Goal: Task Accomplishment & Management: Use online tool/utility

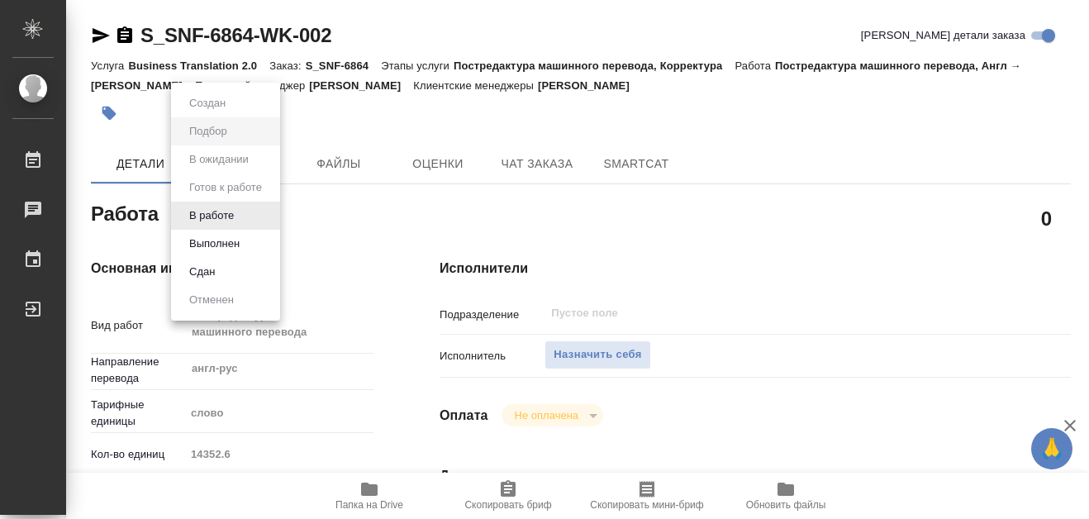
click at [241, 217] on body "🙏 .cls-1 fill:#fff; AWATERA [PERSON_NAME] 0 Чаты График Выйти S_SNF-6864-WK-002…" at bounding box center [544, 259] width 1089 height 519
click at [220, 213] on button "В работе" at bounding box center [211, 216] width 55 height 18
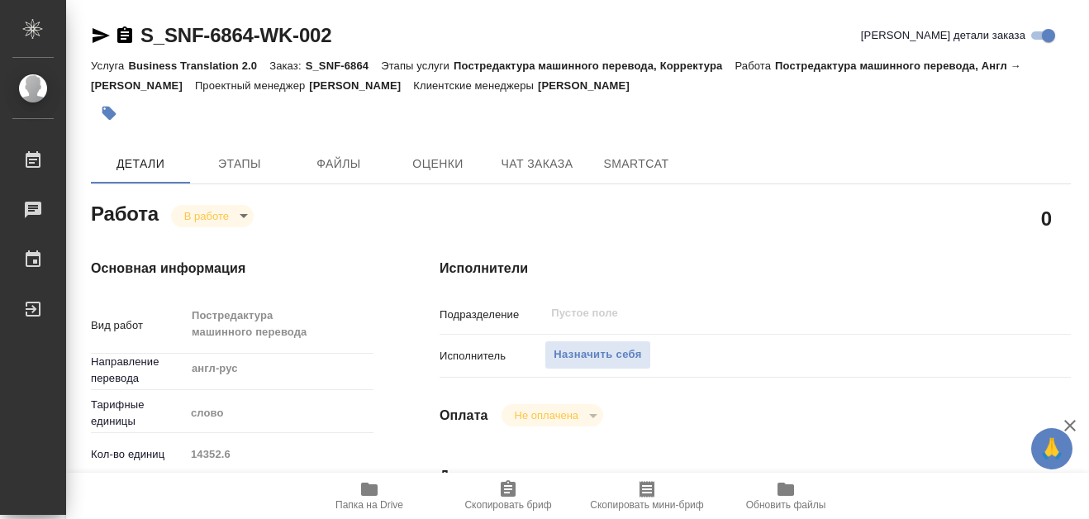
type textarea "x"
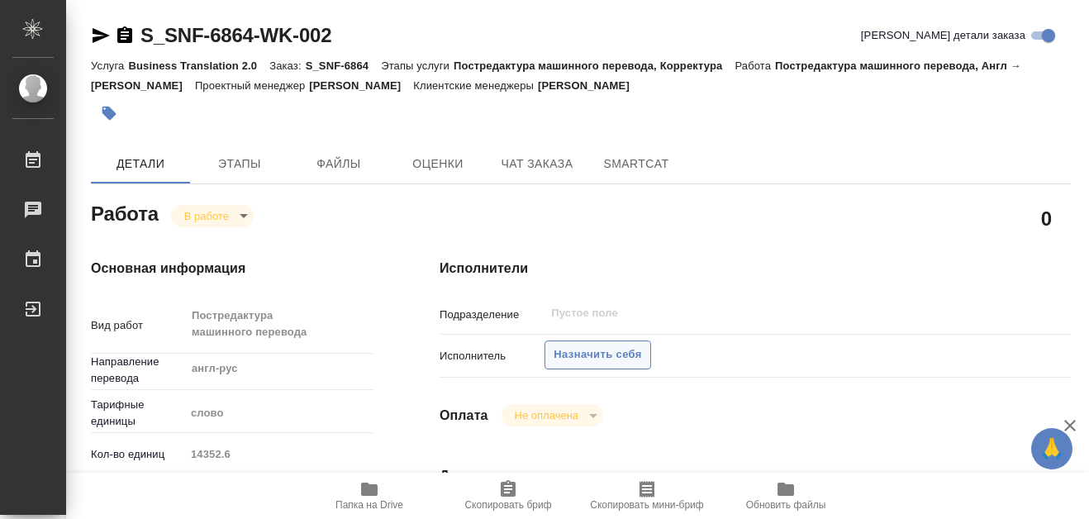
type textarea "x"
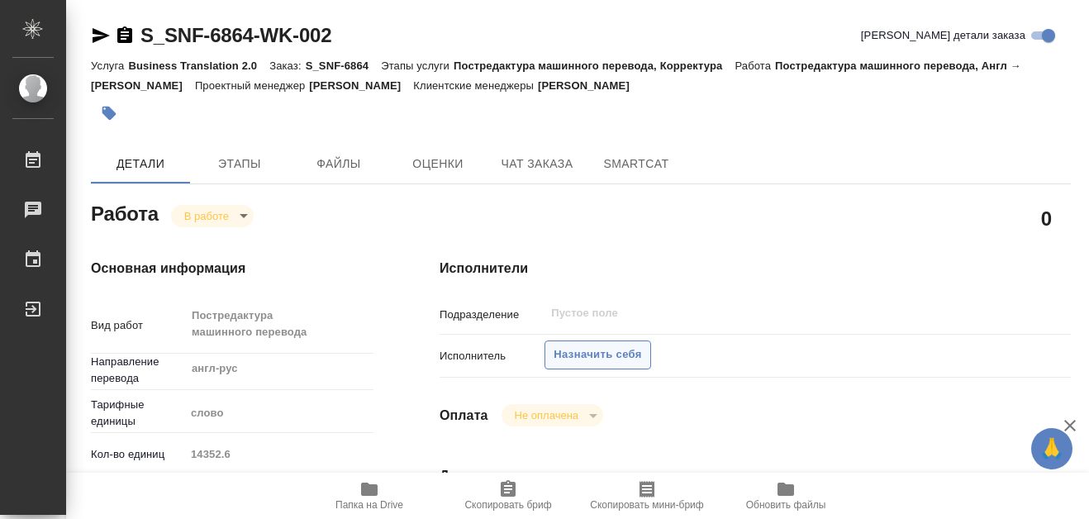
type textarea "x"
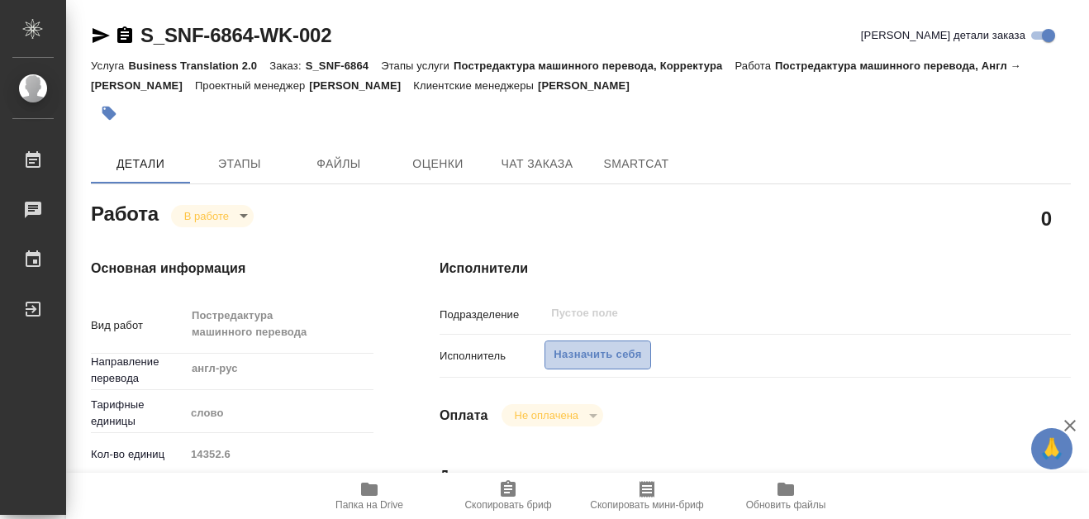
click at [592, 356] on span "Назначить себя" at bounding box center [598, 354] width 88 height 19
type textarea "x"
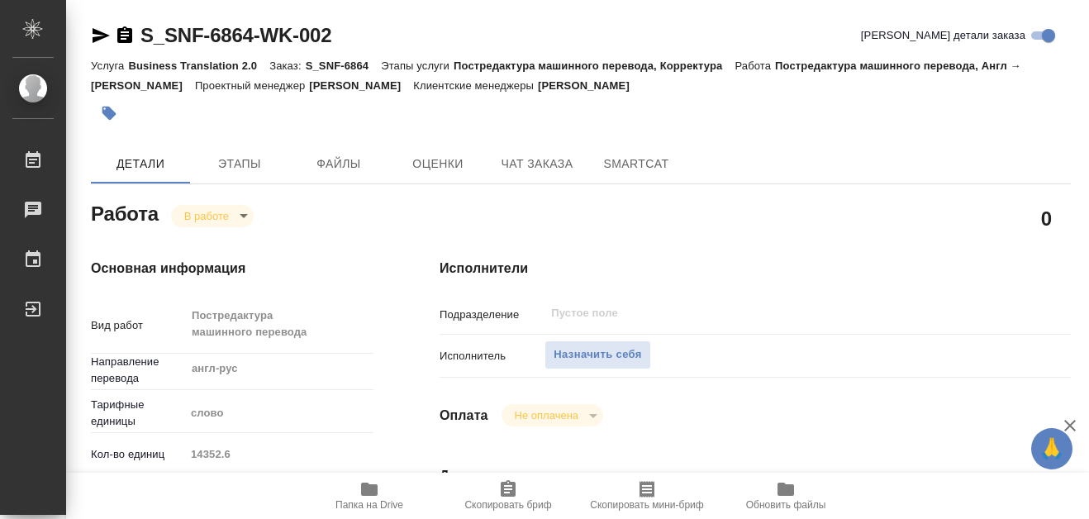
type textarea "x"
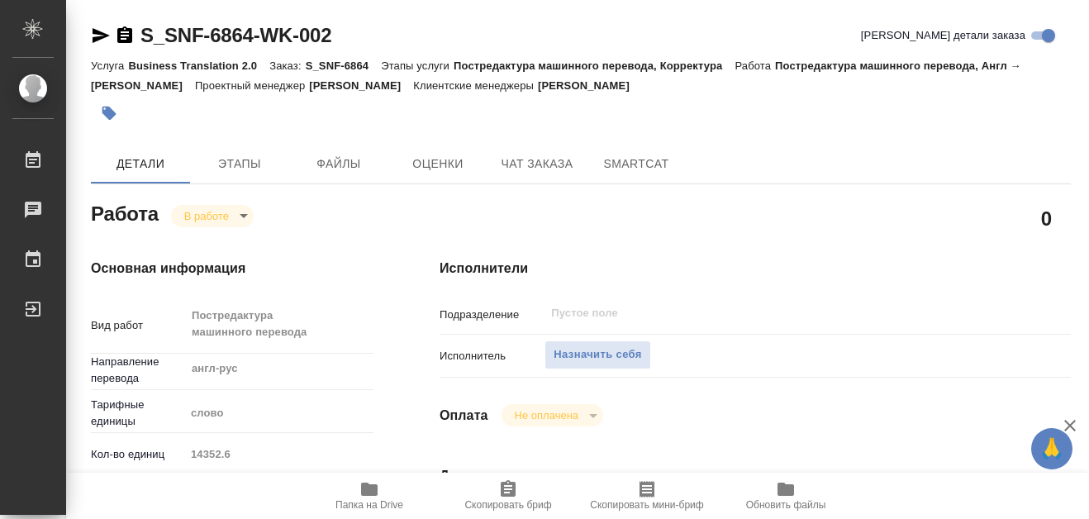
type textarea "x"
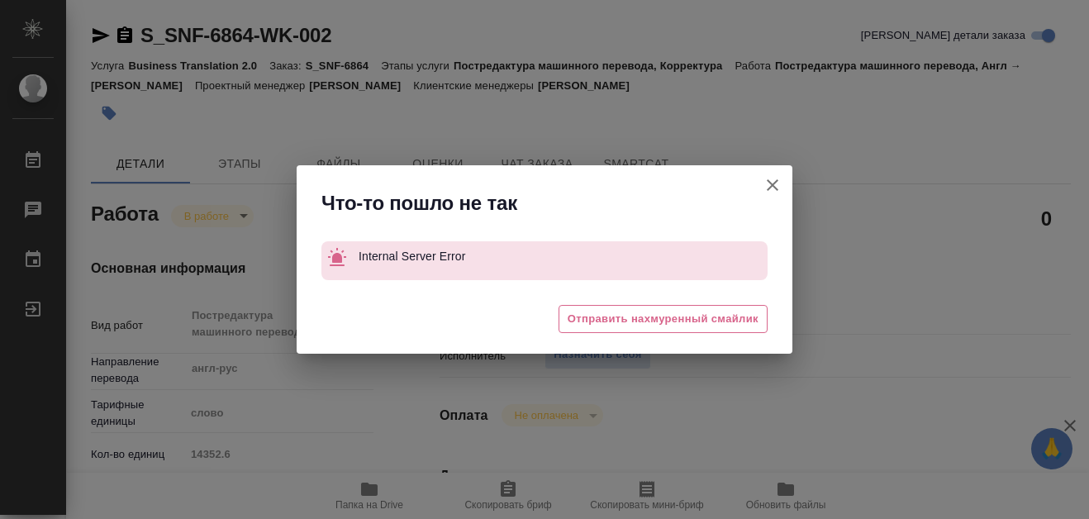
click at [773, 185] on icon "button" at bounding box center [773, 185] width 12 height 12
type textarea "x"
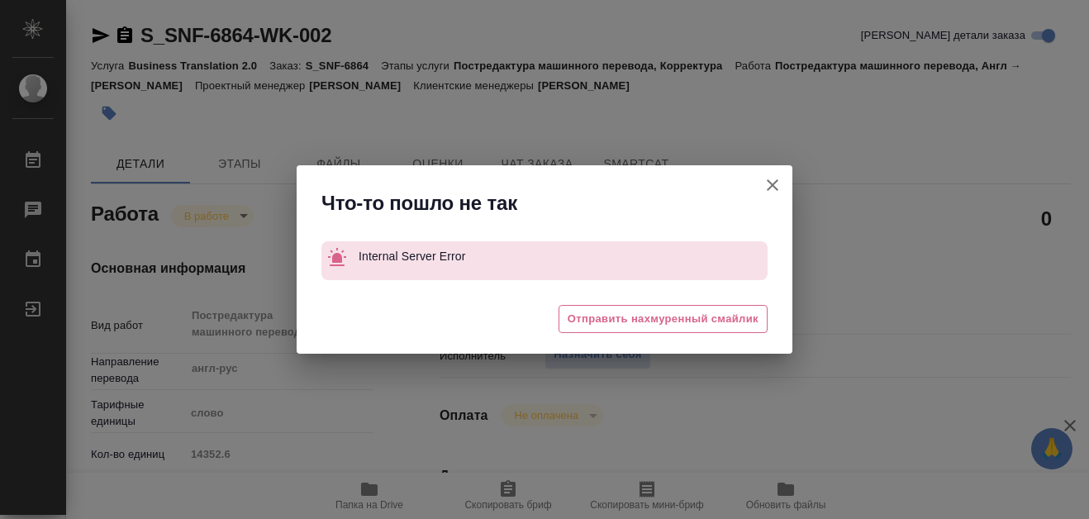
type textarea "x"
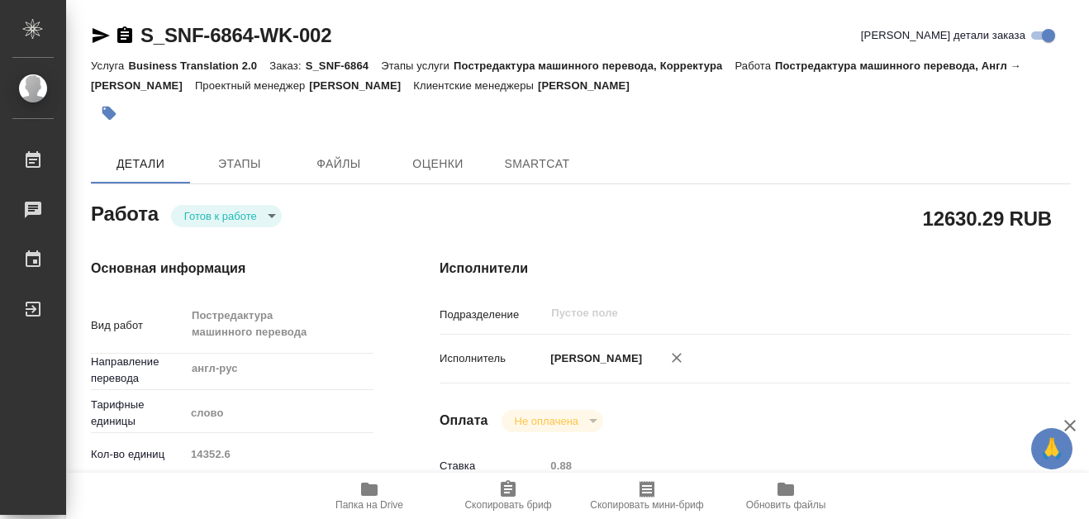
type textarea "x"
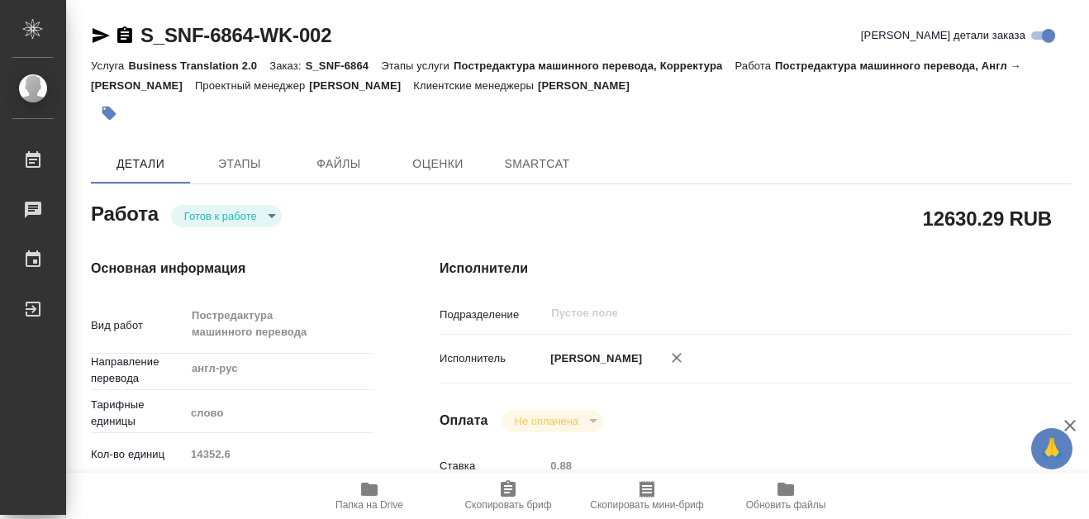
type textarea "x"
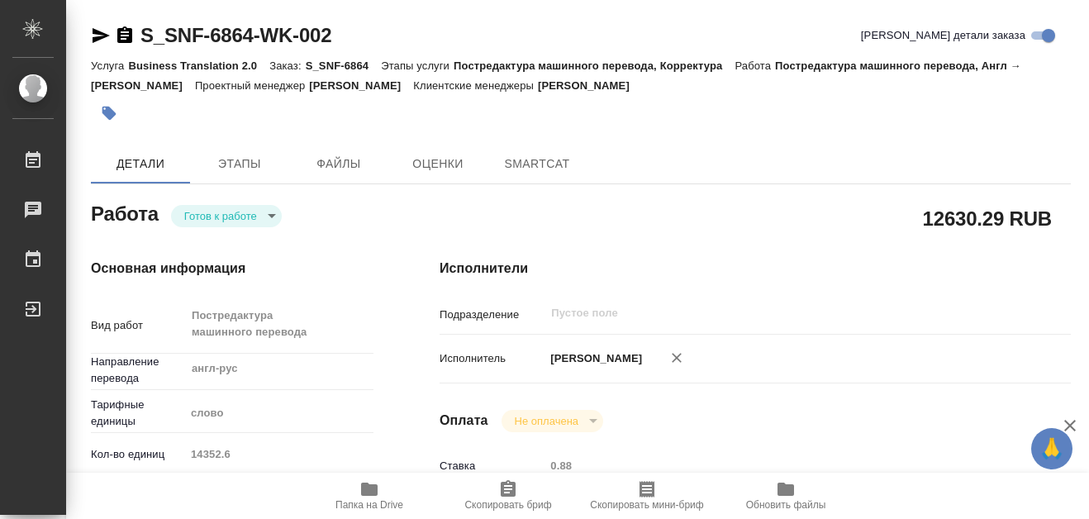
type textarea "x"
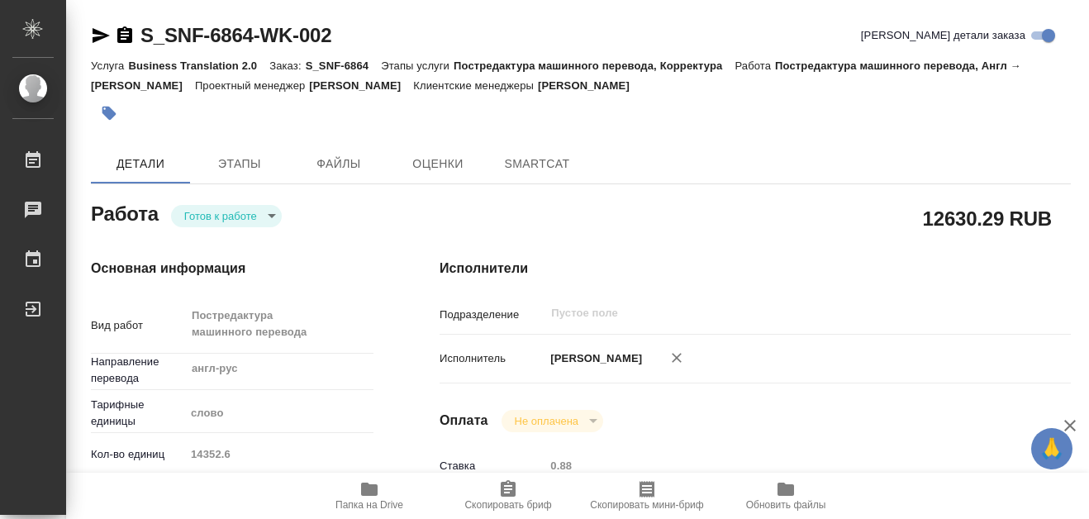
type textarea "x"
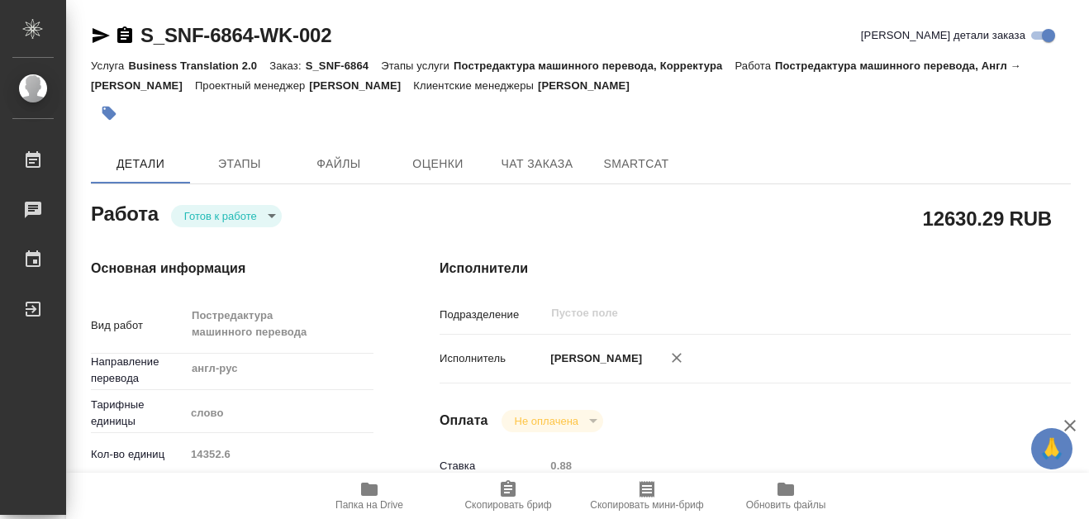
type textarea "x"
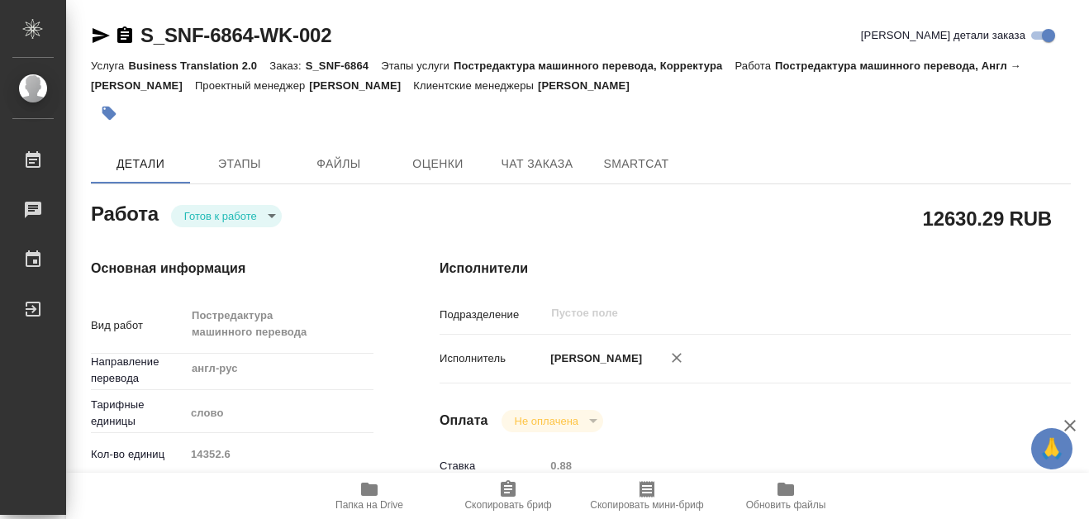
type textarea "x"
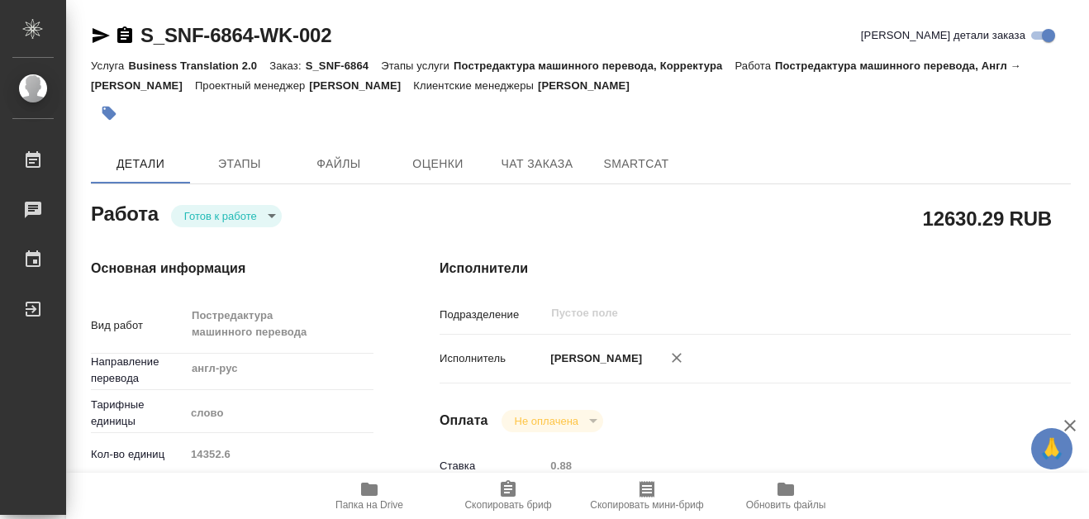
type textarea "x"
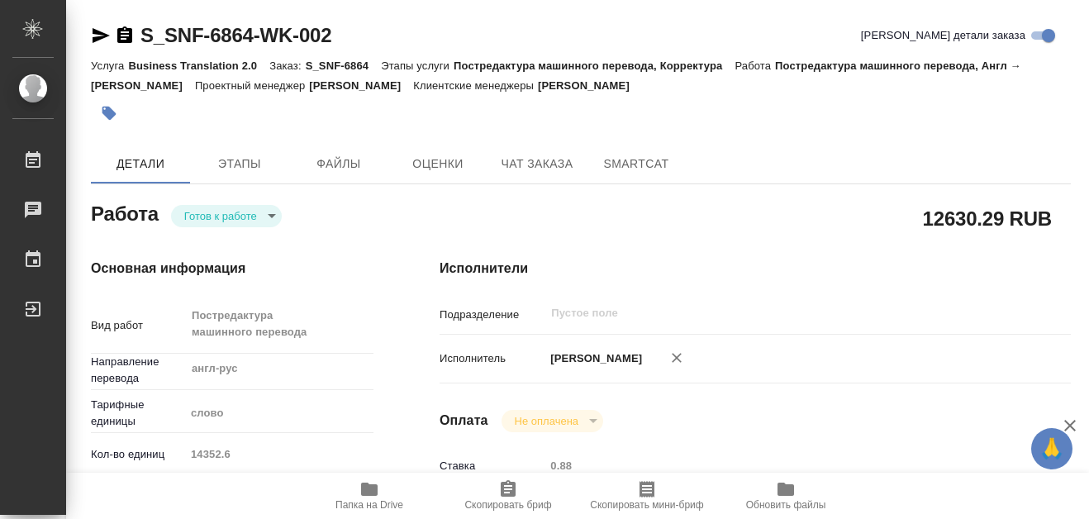
type textarea "x"
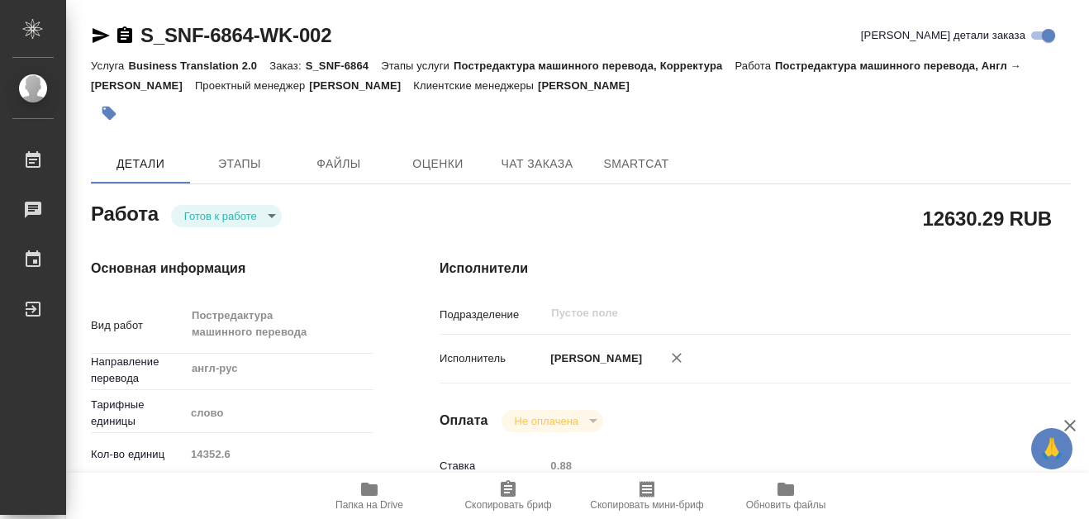
scroll to position [83, 0]
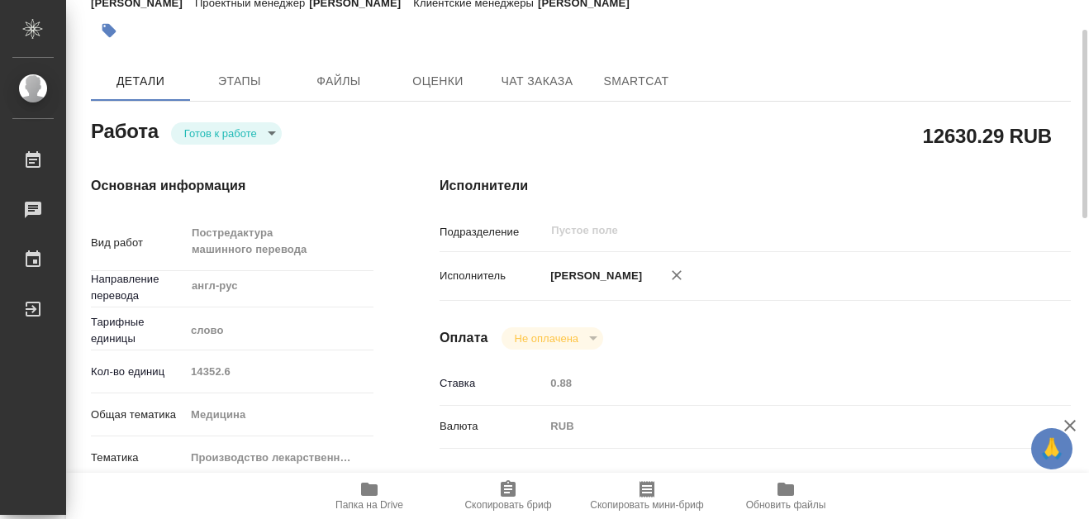
type textarea "x"
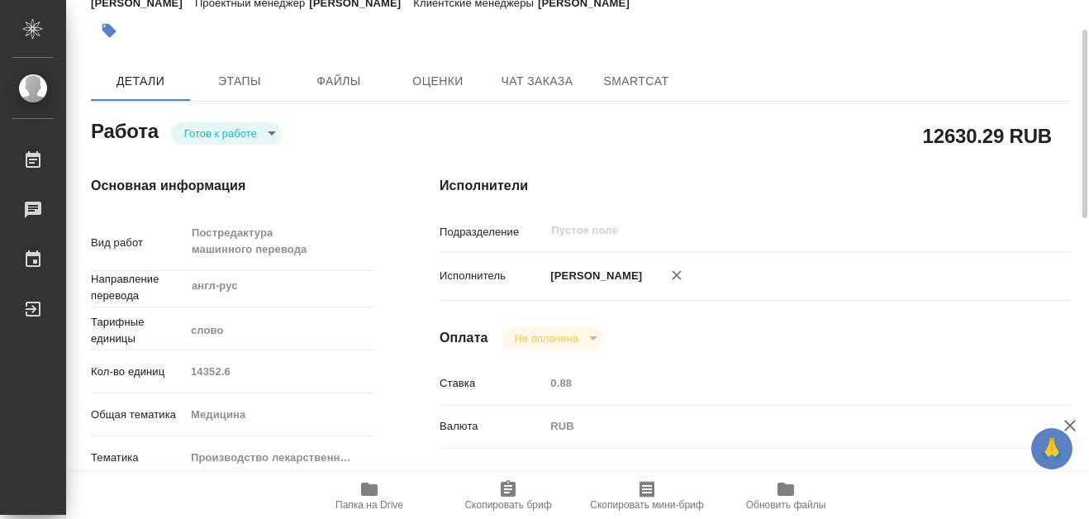
type textarea "x"
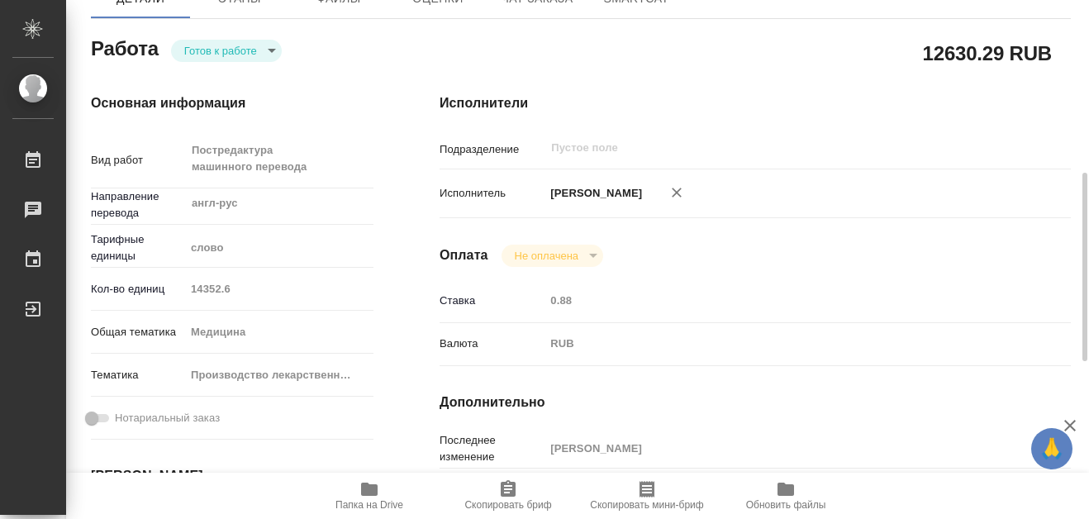
scroll to position [248, 0]
